Goal: Find specific page/section: Find specific page/section

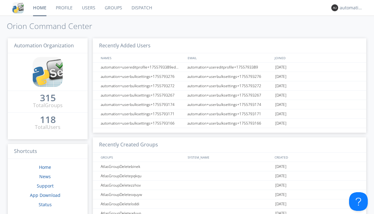
click at [141, 8] on link "Dispatch" at bounding box center [142, 8] width 30 height 16
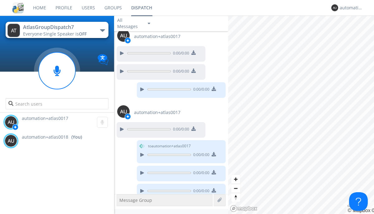
scroll to position [374, 0]
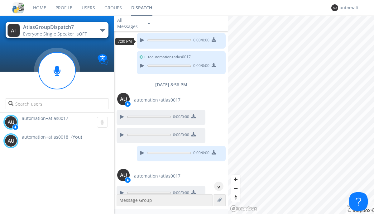
scroll to position [11, 0]
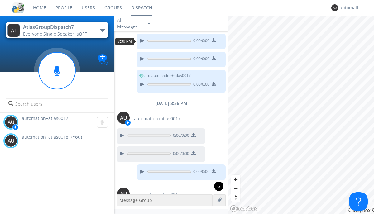
click at [216, 186] on div "^" at bounding box center [218, 186] width 9 height 9
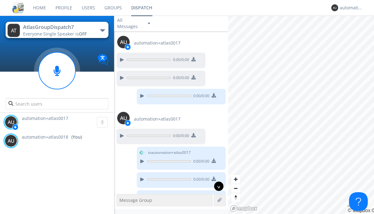
scroll to position [355, 0]
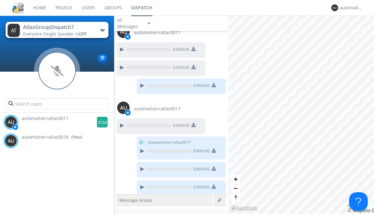
click at [100, 122] on g at bounding box center [102, 122] width 11 height 11
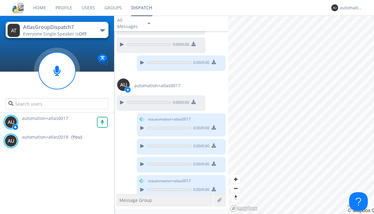
scroll to position [380, 0]
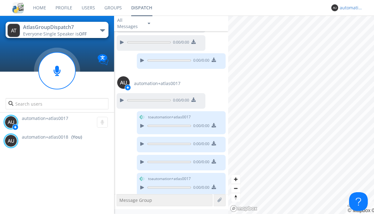
click at [350, 8] on div "automation+atlas0018" at bounding box center [351, 8] width 23 height 6
